Goal: Information Seeking & Learning: Learn about a topic

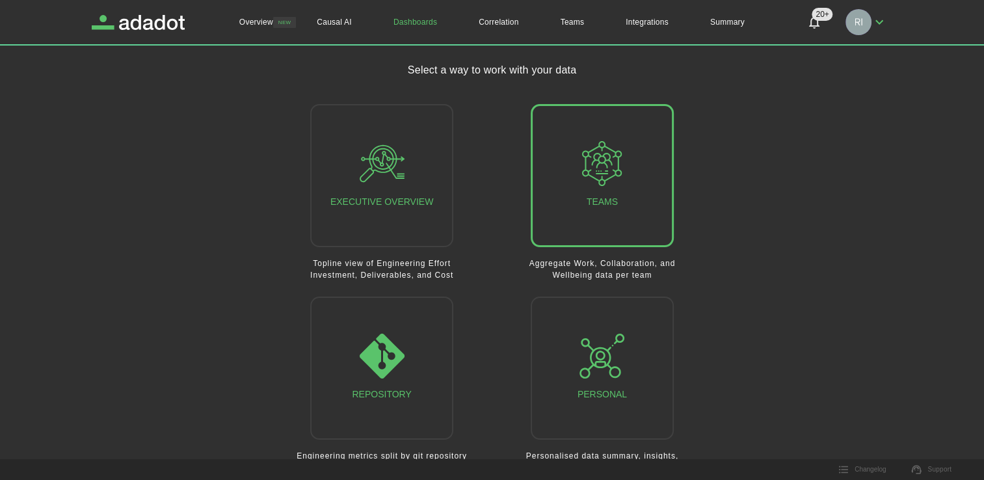
click at [635, 176] on button "Teams" at bounding box center [602, 175] width 143 height 143
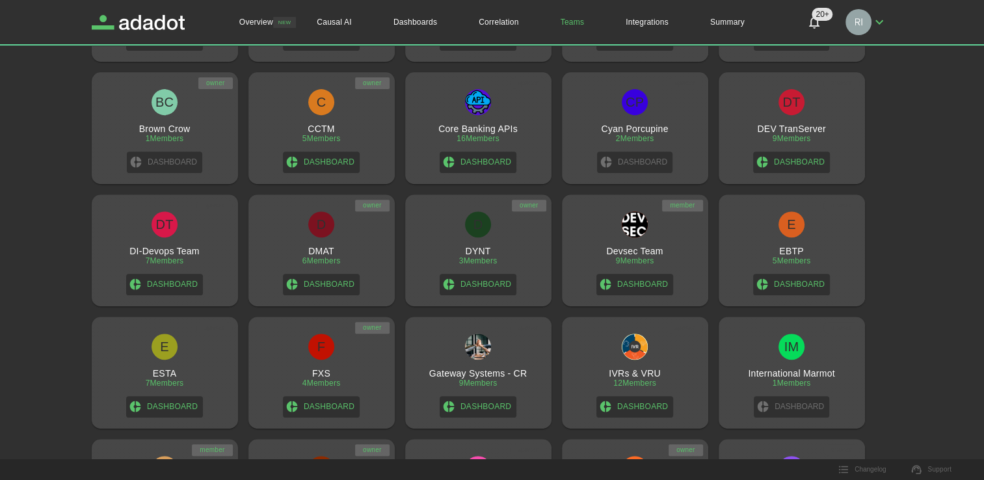
scroll to position [524, 0]
click at [362, 235] on div "D DMAT 6 Members Dashboard" at bounding box center [322, 252] width 136 height 84
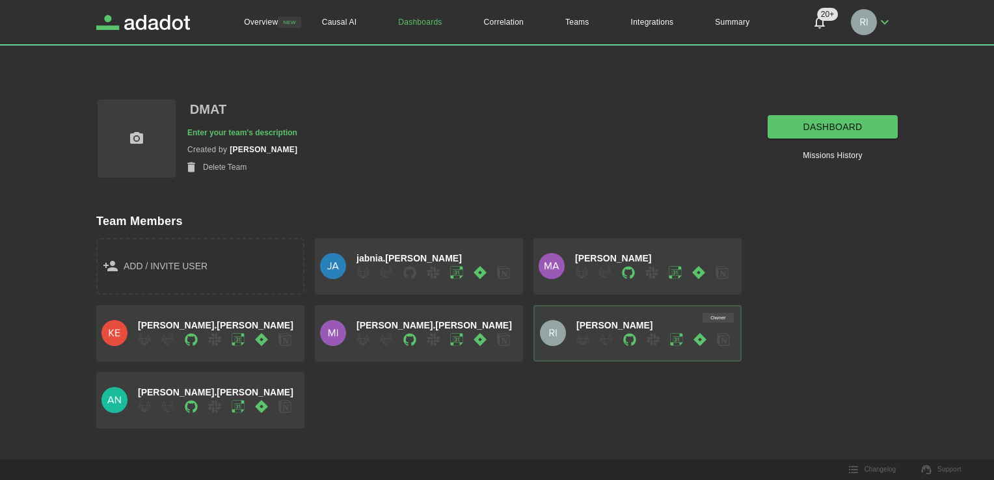
click at [843, 111] on div "dashboard Missions History" at bounding box center [832, 138] width 130 height 81
click at [843, 124] on link "dashboard" at bounding box center [832, 127] width 130 height 24
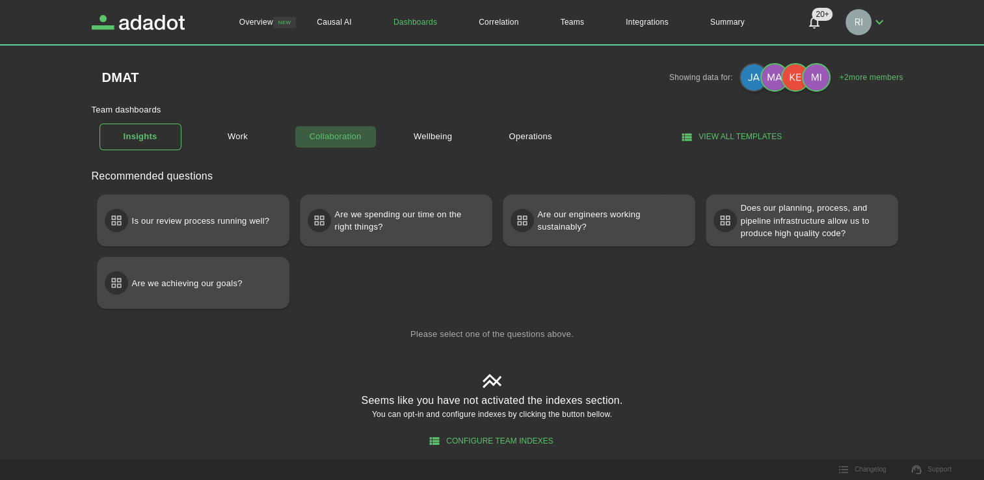
click at [342, 142] on link "Collaboration" at bounding box center [336, 136] width 82 height 23
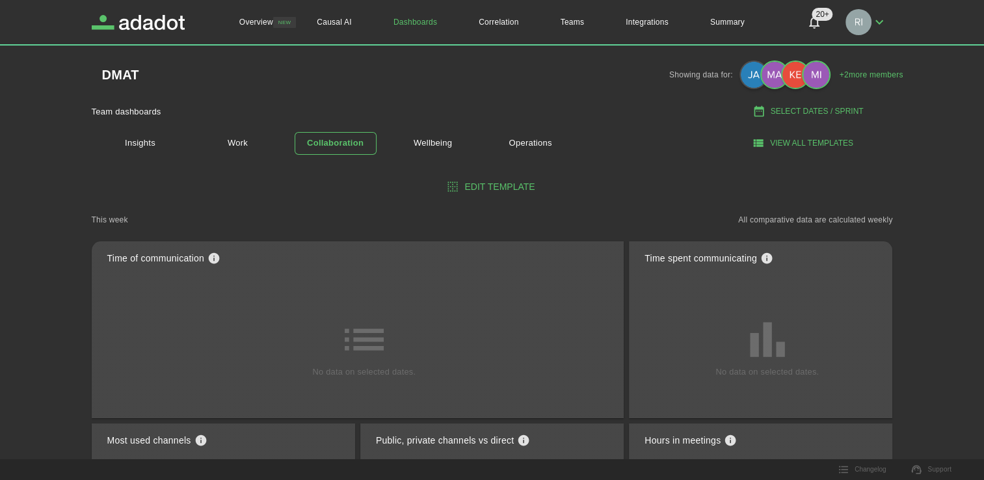
scroll to position [3, 0]
click at [146, 145] on link "Insights" at bounding box center [140, 143] width 82 height 27
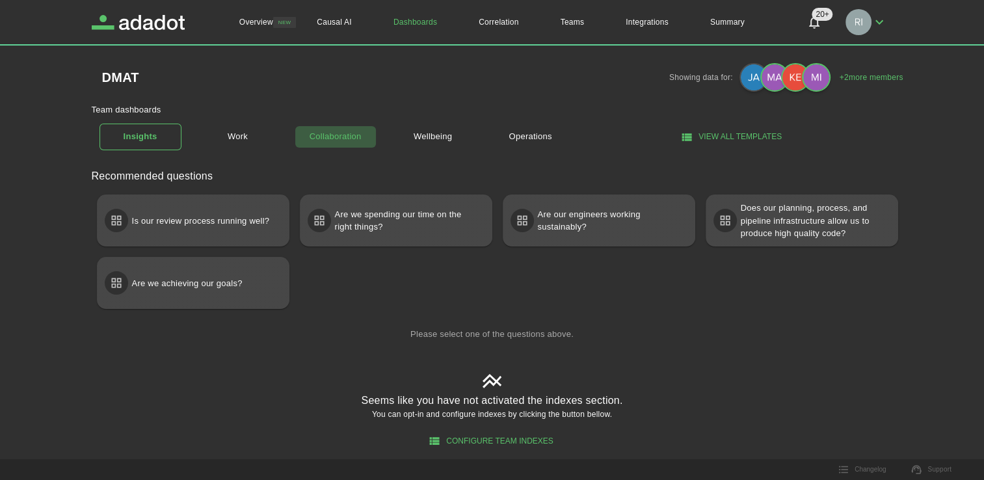
click at [346, 133] on link "Collaboration" at bounding box center [336, 136] width 82 height 23
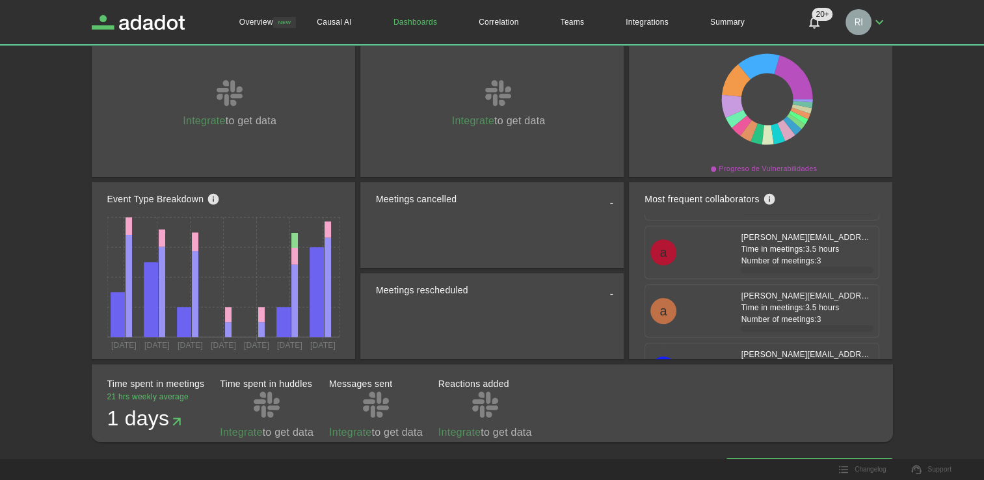
scroll to position [314, 0]
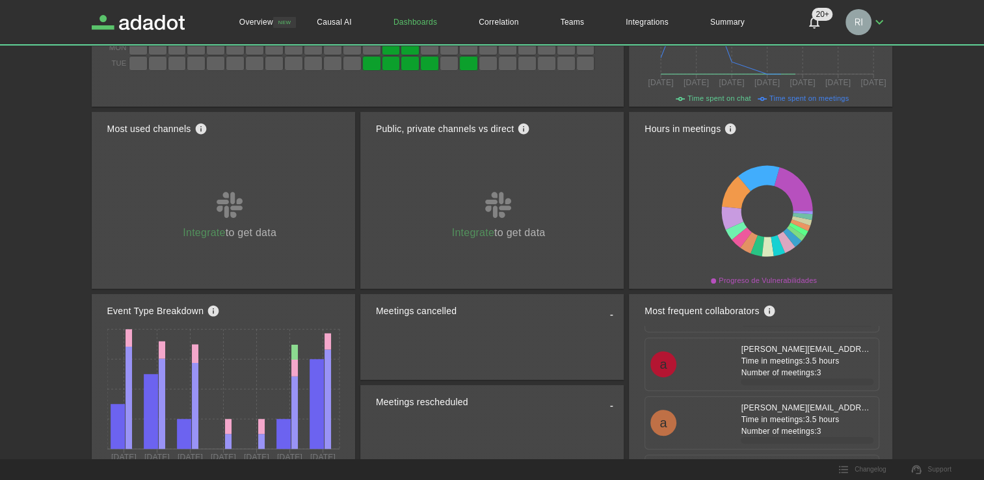
click at [731, 127] on icon "see knowledge base" at bounding box center [730, 129] width 11 height 11
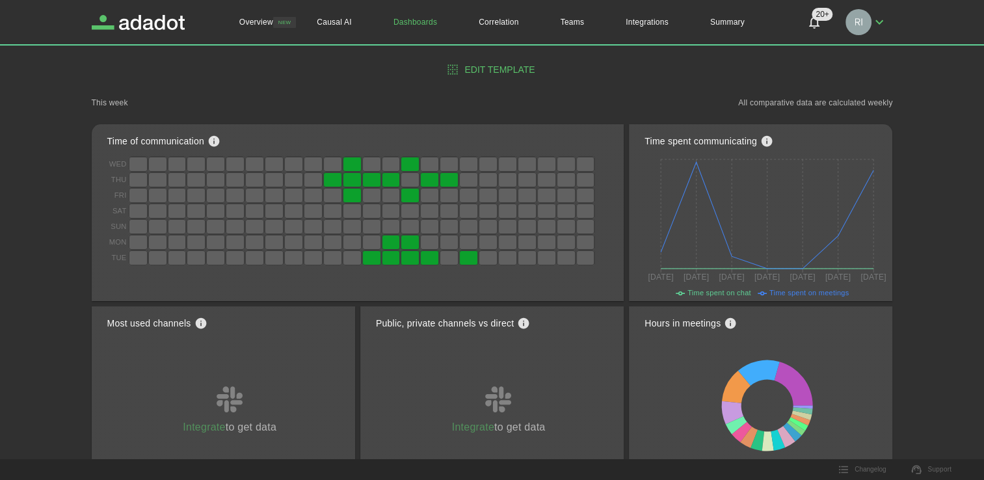
scroll to position [130, 0]
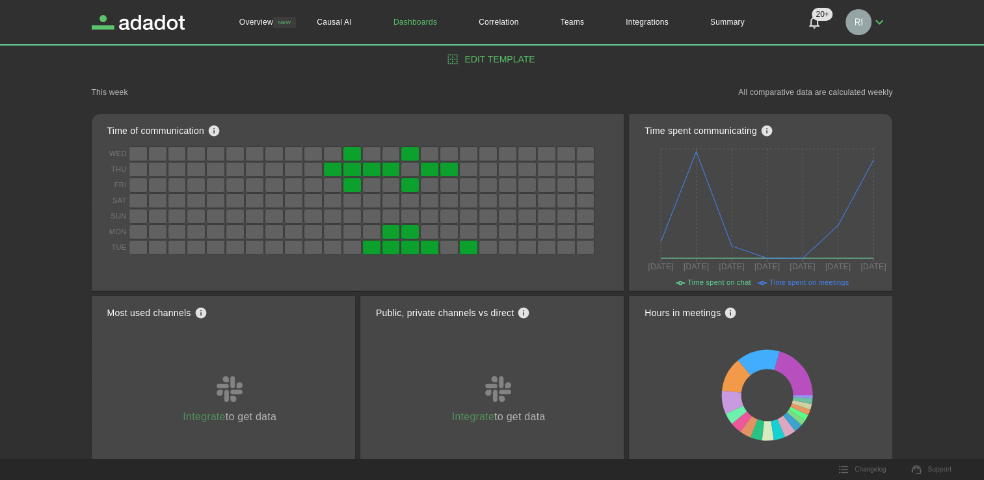
click at [302, 355] on div "Integrate to get data" at bounding box center [229, 401] width 245 height 146
click at [354, 297] on div "Most used channels Integrate to get data" at bounding box center [223, 384] width 263 height 177
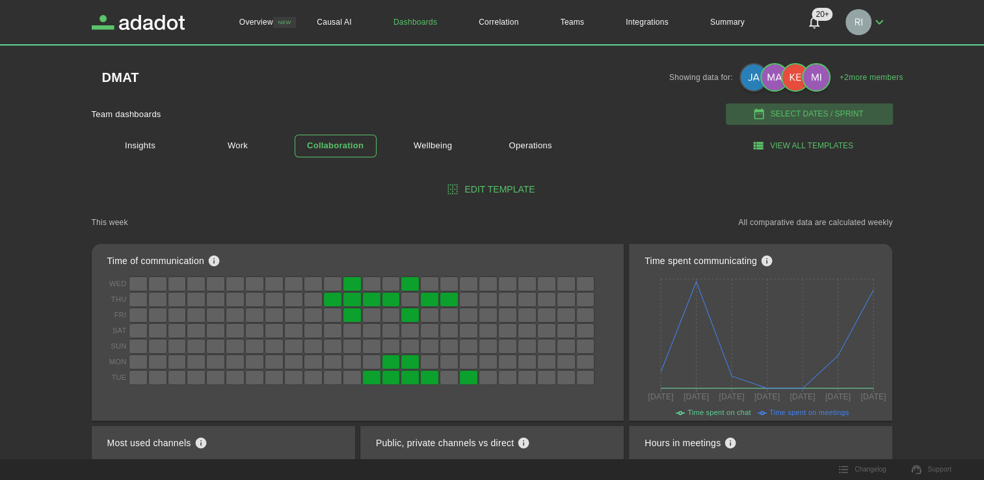
click at [795, 109] on button "Select Dates / Sprint" at bounding box center [809, 113] width 167 height 21
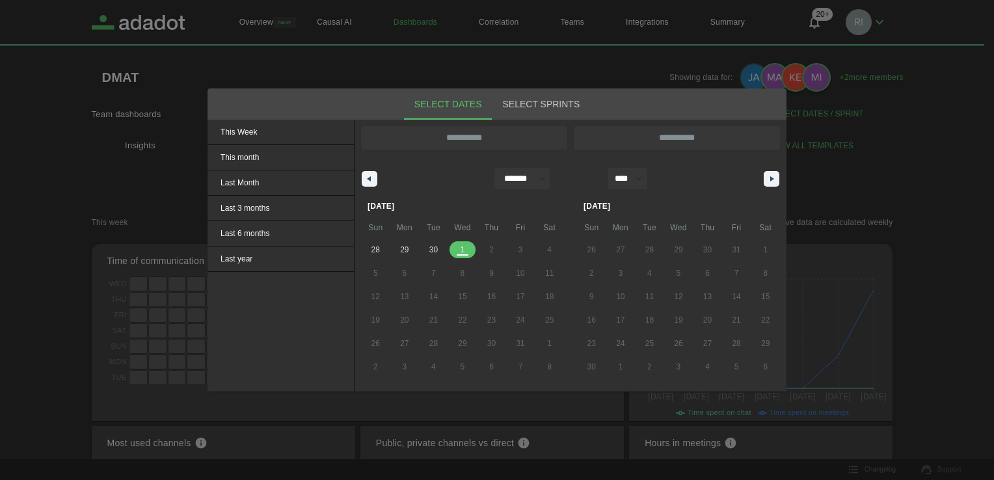
click at [541, 177] on select "******* ******** ***** ***** *** **** **** ****** ********* ******* ******** **…" at bounding box center [521, 178] width 55 height 21
select select "*"
click at [494, 168] on select "******* ******** ***** ***** *** **** **** ****** ********* ******* ******** **…" at bounding box center [521, 178] width 55 height 21
click at [437, 321] on span "23" at bounding box center [433, 319] width 8 height 23
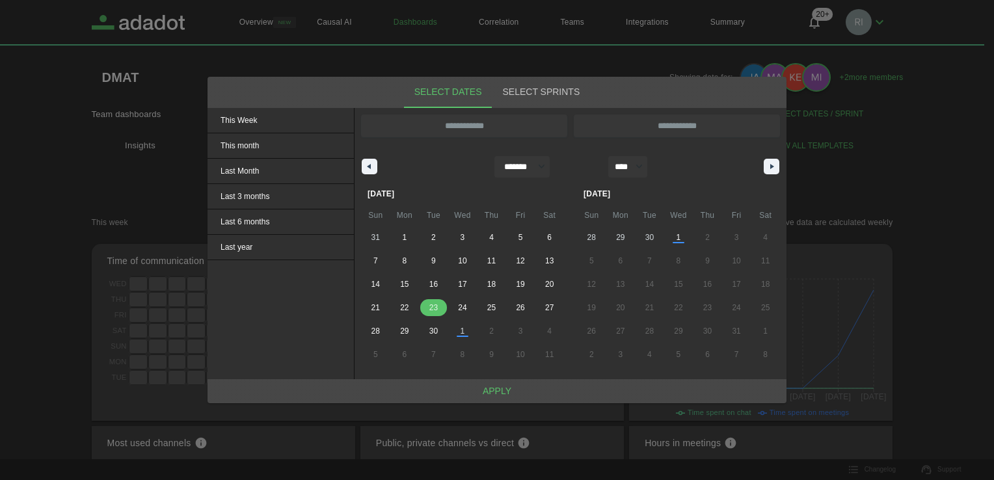
type input "**********"
click at [434, 300] on span "23" at bounding box center [433, 307] width 8 height 23
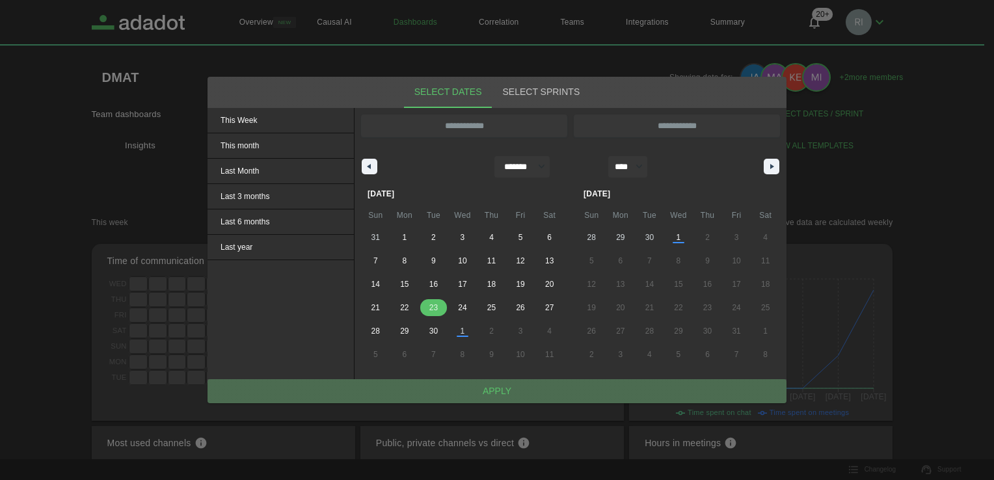
click at [499, 390] on button "Apply" at bounding box center [496, 391] width 579 height 24
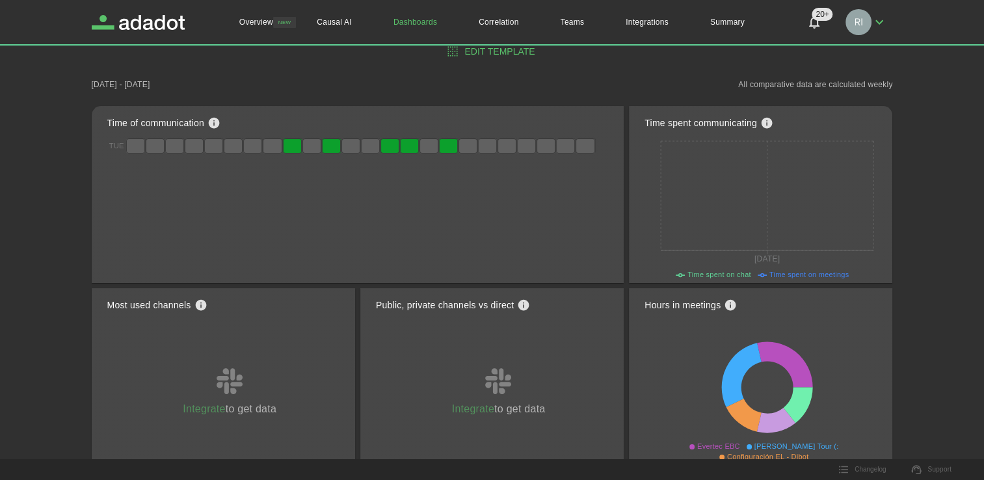
scroll to position [137, 0]
click at [683, 362] on icon at bounding box center [766, 394] width 245 height 146
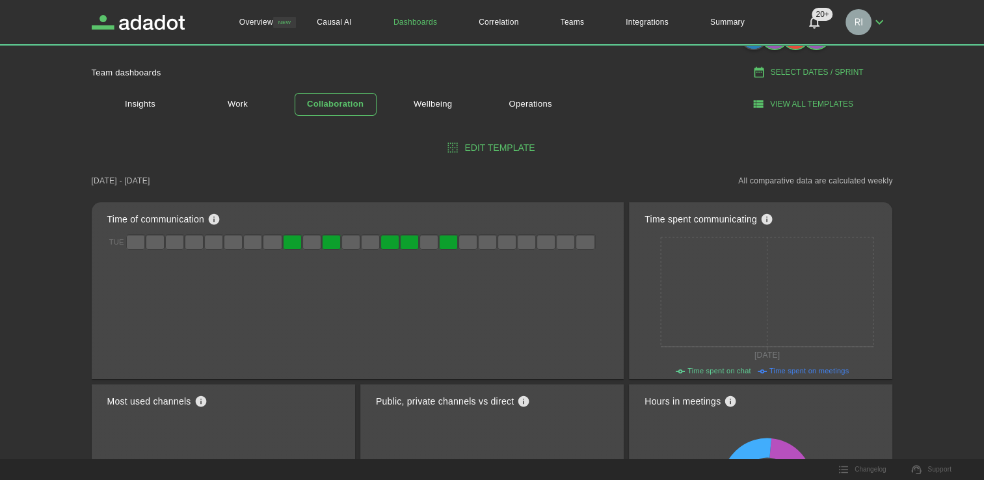
scroll to position [41, 0]
click at [146, 103] on link "Insights" at bounding box center [140, 105] width 82 height 27
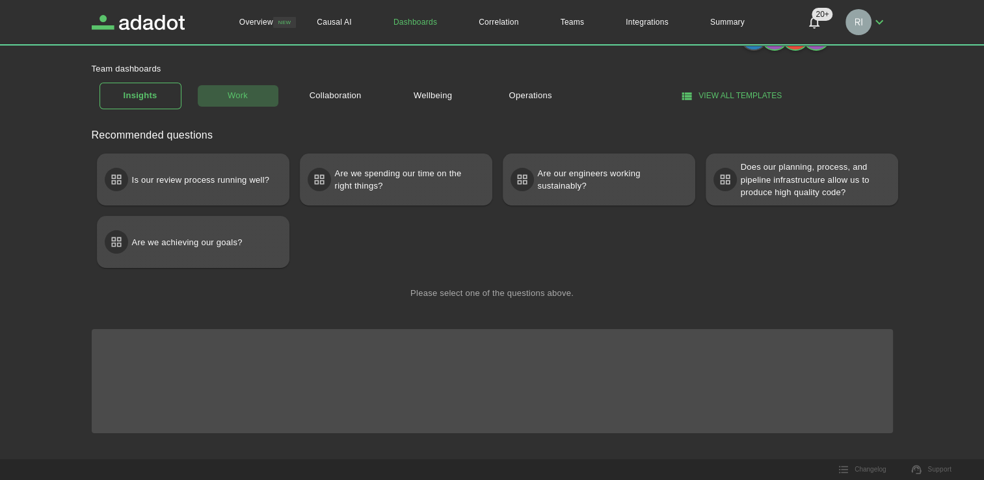
click at [230, 105] on link "Work" at bounding box center [238, 96] width 82 height 23
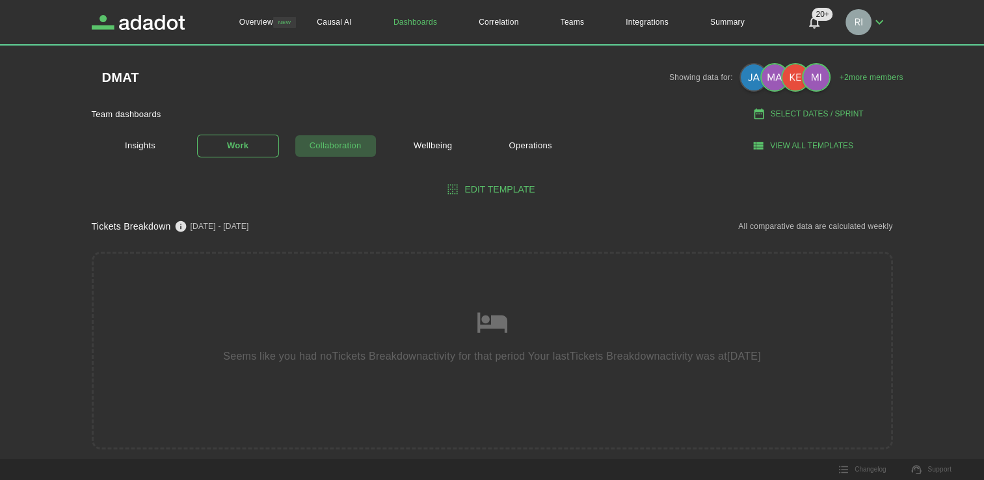
click at [344, 153] on link "Collaboration" at bounding box center [336, 146] width 82 height 23
